Goal: Transaction & Acquisition: Subscribe to service/newsletter

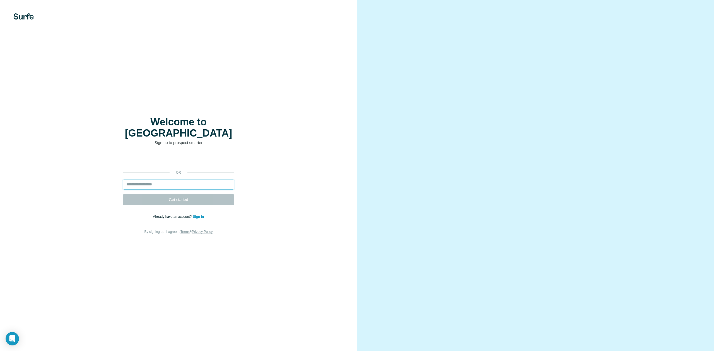
click at [172, 181] on input "email" at bounding box center [179, 184] width 112 height 10
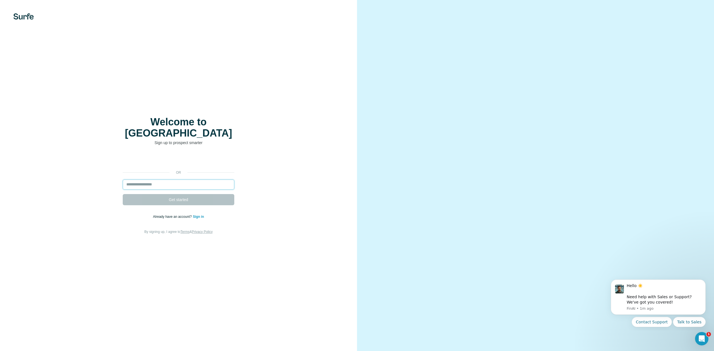
click at [165, 179] on input "email" at bounding box center [179, 184] width 112 height 10
click at [156, 179] on input "email" at bounding box center [179, 184] width 112 height 10
click at [173, 179] on input "email" at bounding box center [179, 184] width 112 height 10
click at [173, 180] on input "email" at bounding box center [179, 184] width 112 height 10
type input "**********"
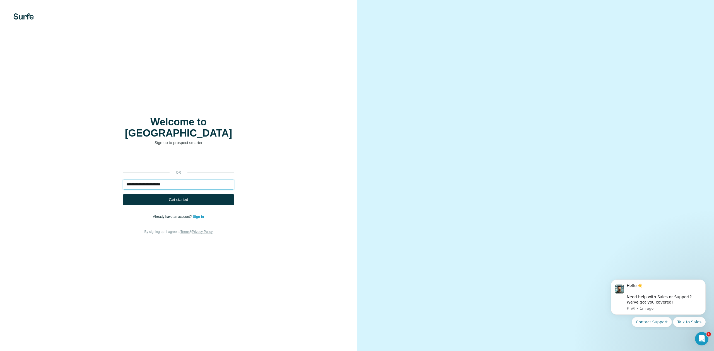
click at [123, 194] on button "Get started" at bounding box center [179, 199] width 112 height 11
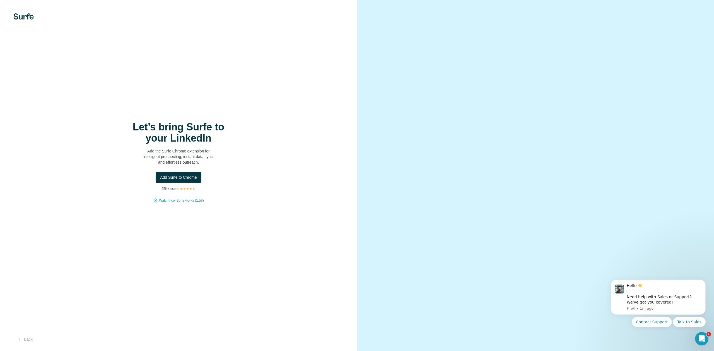
drag, startPoint x: 197, startPoint y: 207, endPoint x: 190, endPoint y: 193, distance: 15.1
click at [197, 207] on div "Let’s bring Surfe to your LinkedIn Add the Surfe Chrome extension for intellige…" at bounding box center [178, 175] width 357 height 351
click at [189, 180] on span "Add Surfe to Chrome" at bounding box center [178, 177] width 37 height 6
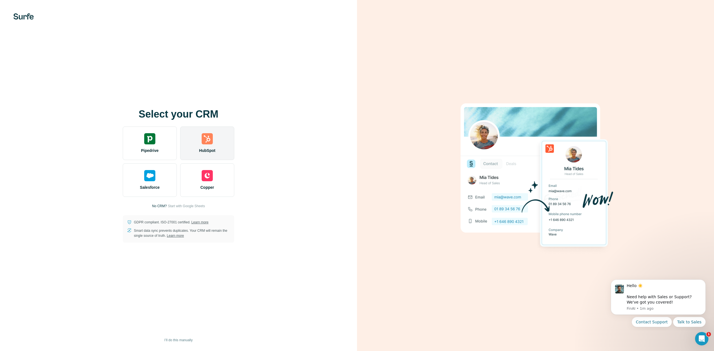
click at [211, 147] on div "HubSpot" at bounding box center [207, 142] width 54 height 33
click at [209, 142] on img at bounding box center [207, 138] width 11 height 11
click at [214, 148] on span "HubSpot" at bounding box center [207, 151] width 16 height 6
click at [209, 137] on img at bounding box center [207, 138] width 11 height 11
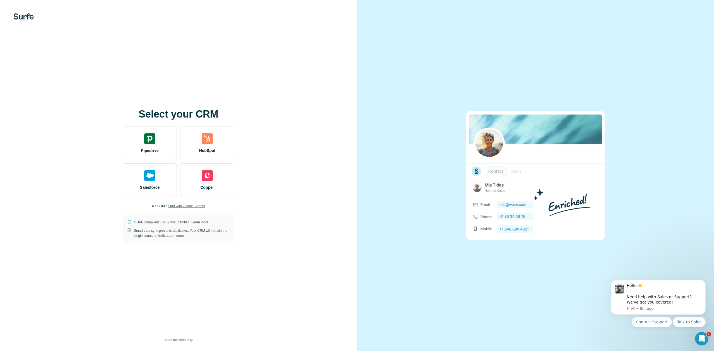
click at [183, 207] on span "Start with Google Sheets" at bounding box center [186, 205] width 37 height 5
